Goal: Navigation & Orientation: Find specific page/section

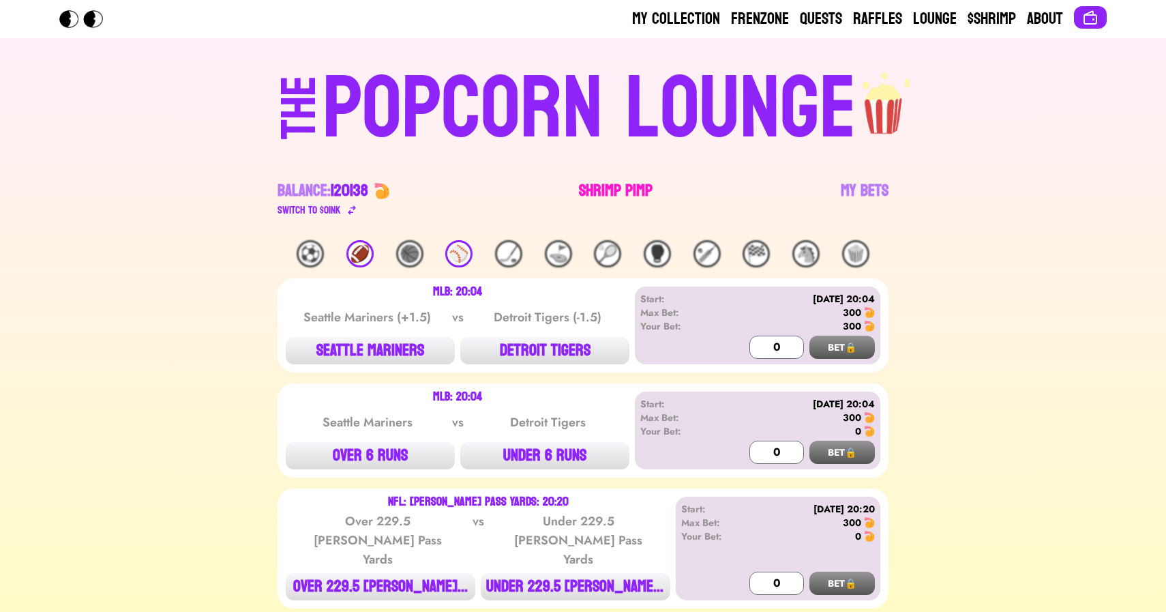
click at [591, 188] on link "Shrimp Pimp" at bounding box center [616, 199] width 74 height 38
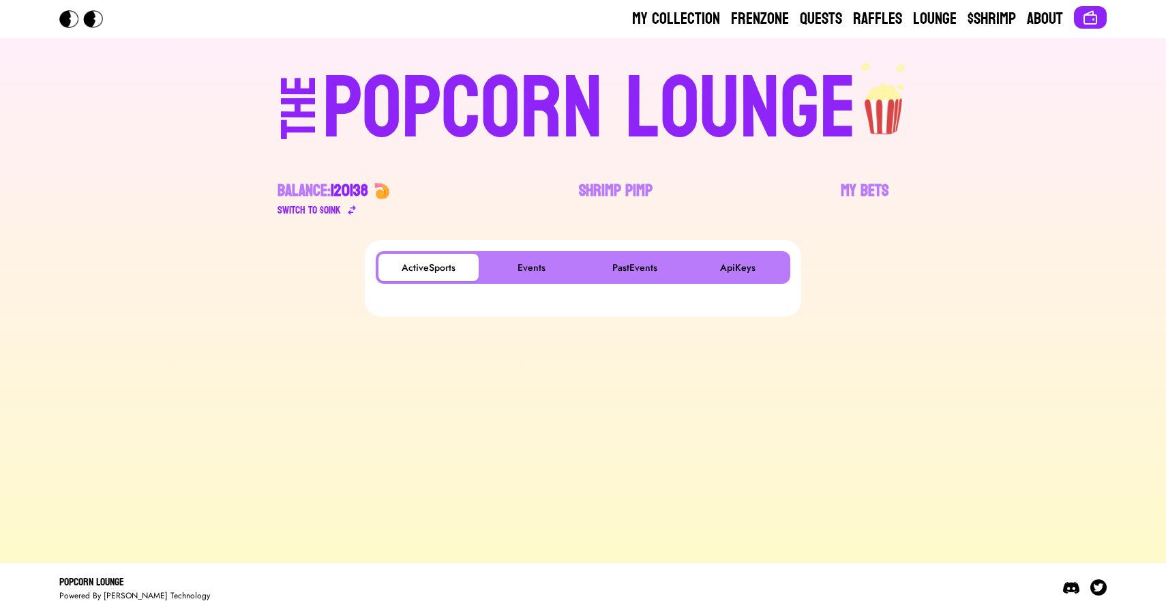
click at [333, 480] on main "ActiveSports Events PastEvents ApiKeys" at bounding box center [583, 396] width 1166 height 312
click at [525, 262] on button "Events" at bounding box center [532, 267] width 100 height 27
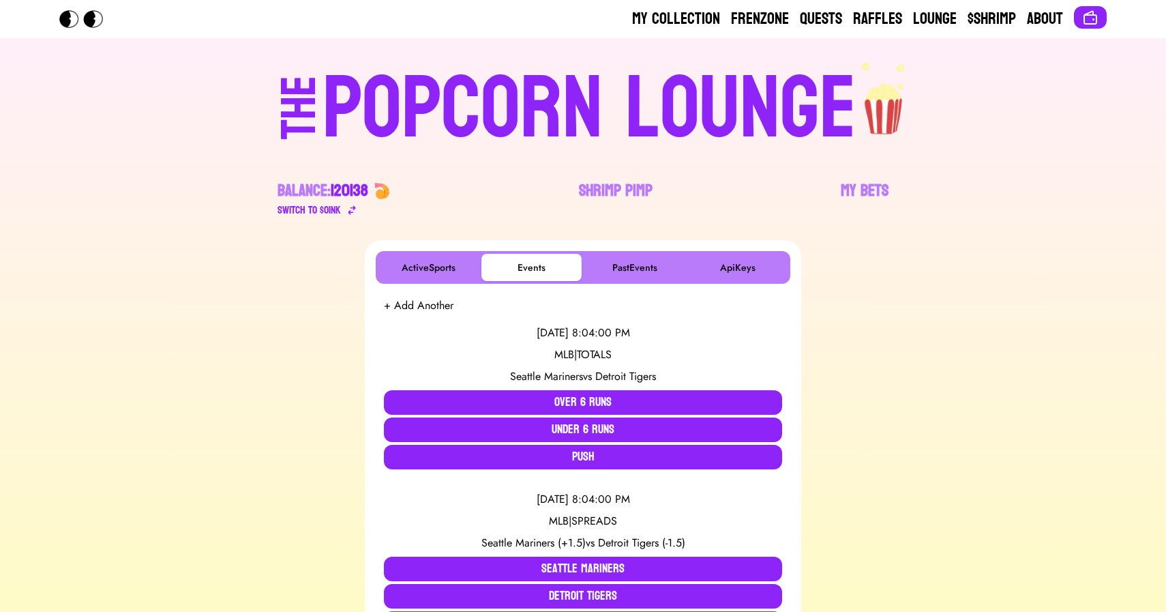
click at [428, 105] on div "POPCORN LOUNGE" at bounding box center [590, 108] width 534 height 87
